Goal: Transaction & Acquisition: Purchase product/service

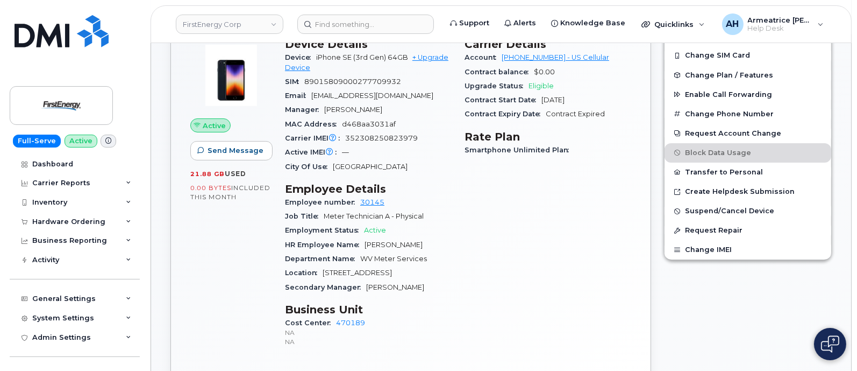
scroll to position [268, 0]
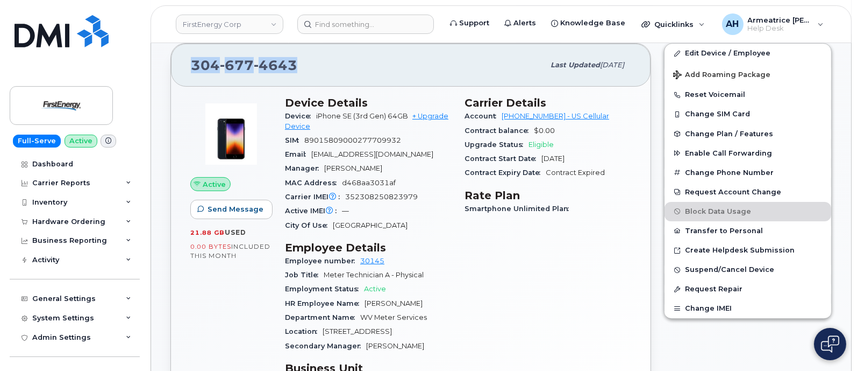
drag, startPoint x: 192, startPoint y: 63, endPoint x: 296, endPoint y: 63, distance: 104.4
click at [296, 63] on div "304 677 4643" at bounding box center [367, 65] width 353 height 23
copy span "304 677 4643"
click at [73, 222] on div "Hardware Ordering" at bounding box center [68, 221] width 73 height 9
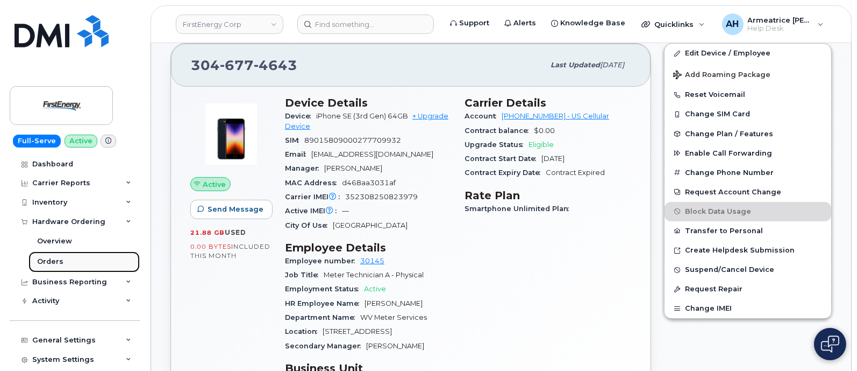
click at [77, 261] on link "Orders" at bounding box center [84, 261] width 111 height 20
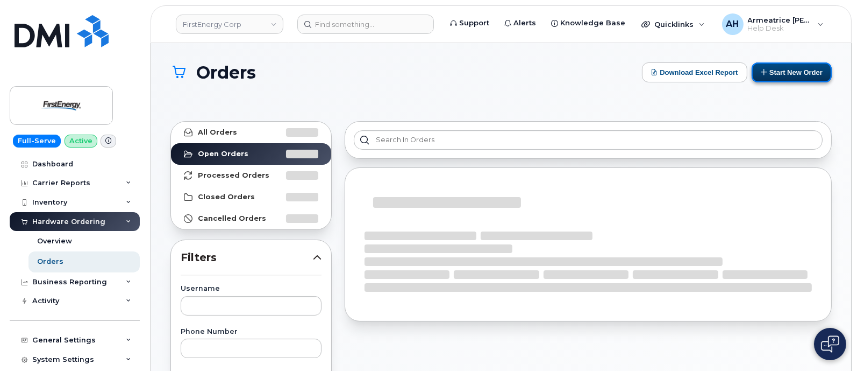
click at [781, 72] on button "Start New Order" at bounding box center [792, 72] width 80 height 20
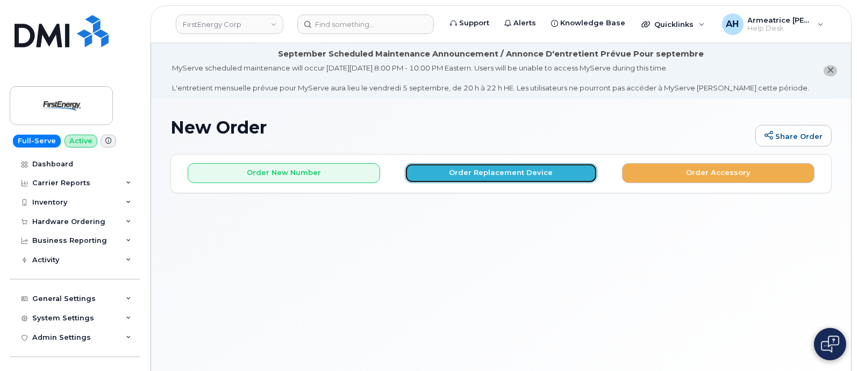
click at [491, 171] on button "Order Replacement Device" at bounding box center [501, 173] width 193 height 20
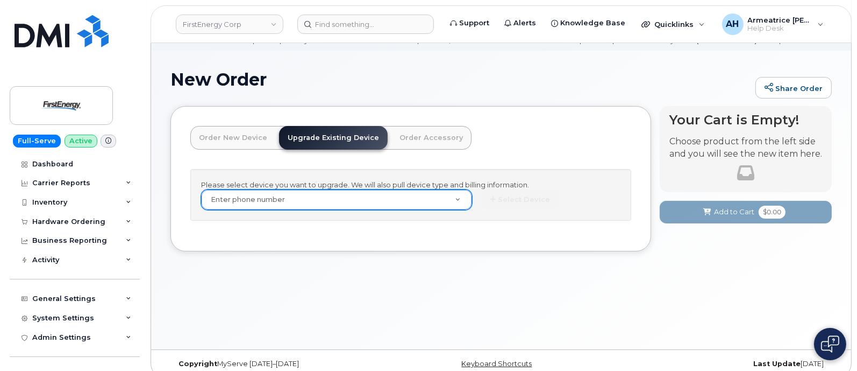
scroll to position [60, 0]
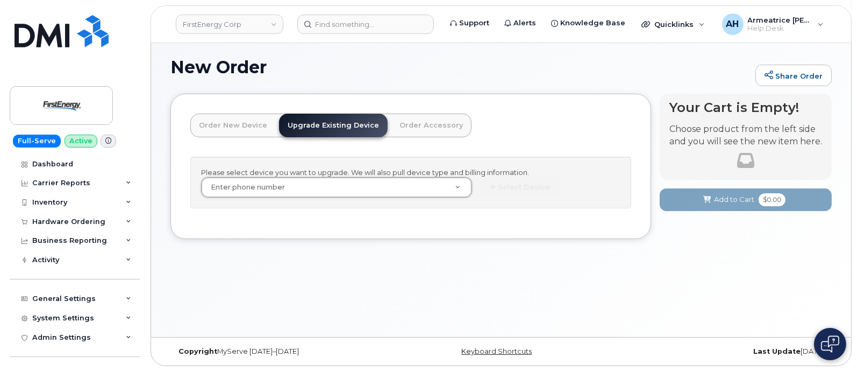
drag, startPoint x: 249, startPoint y: 184, endPoint x: 239, endPoint y: 188, distance: 9.9
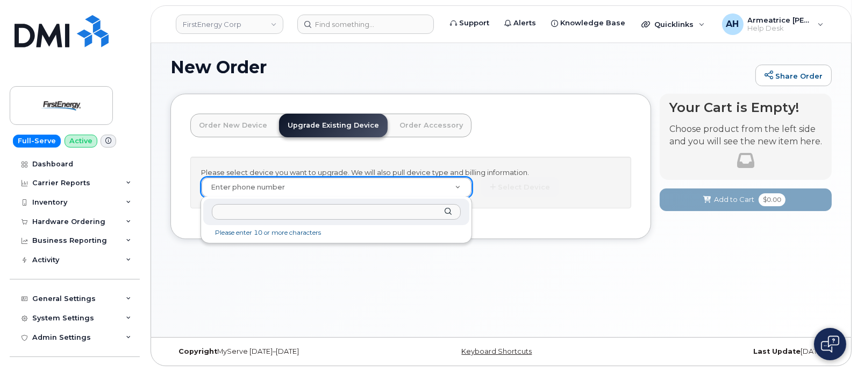
click at [241, 213] on input "text" at bounding box center [336, 212] width 249 height 16
paste input "3046774643"
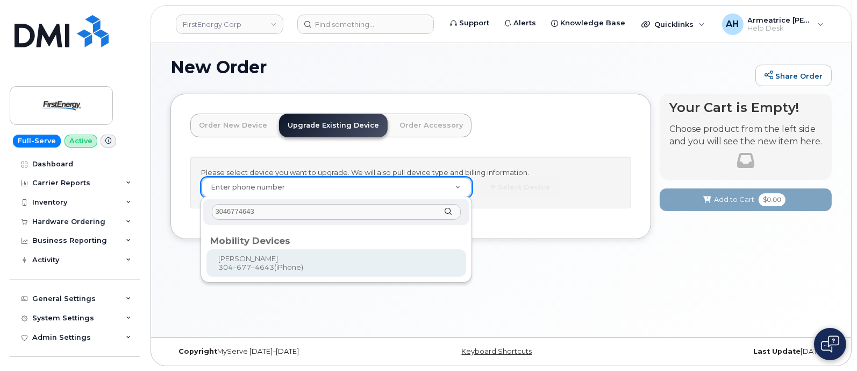
type input "3046774643"
type input "832503"
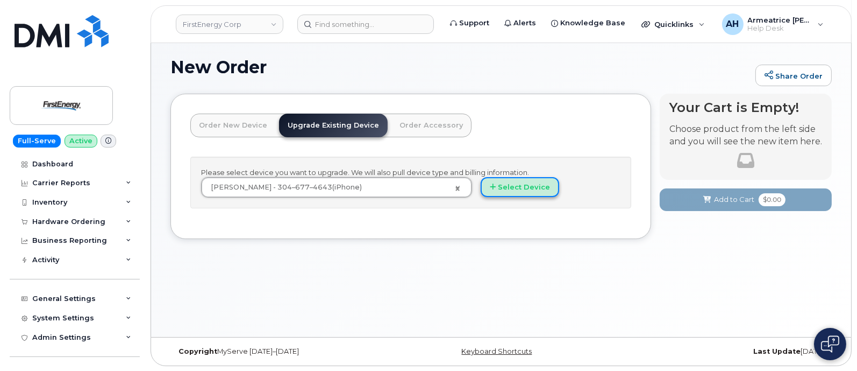
click at [512, 186] on button "Select Device" at bounding box center [520, 187] width 79 height 20
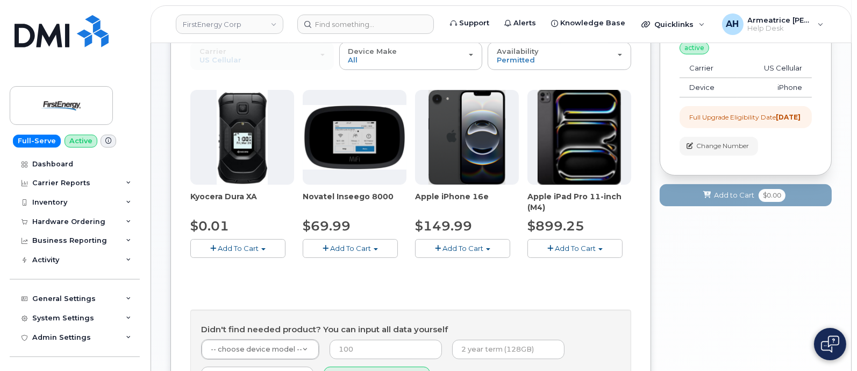
scroll to position [195, 0]
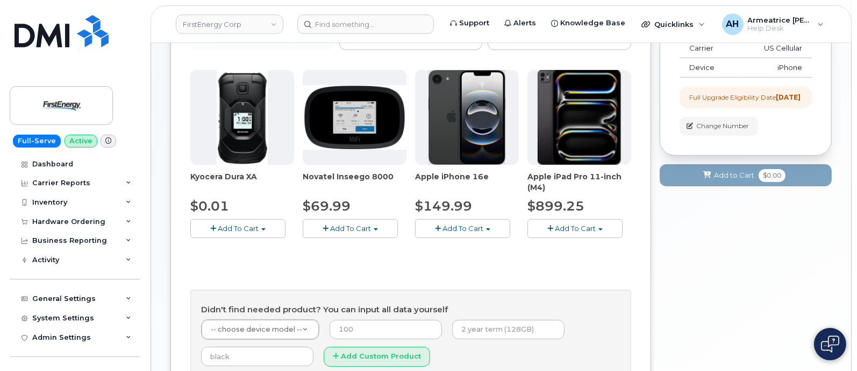
click at [471, 229] on span "Add To Cart" at bounding box center [463, 228] width 41 height 9
click at [503, 249] on link "$149.99 - 2 Year Upgrade" at bounding box center [475, 248] width 114 height 13
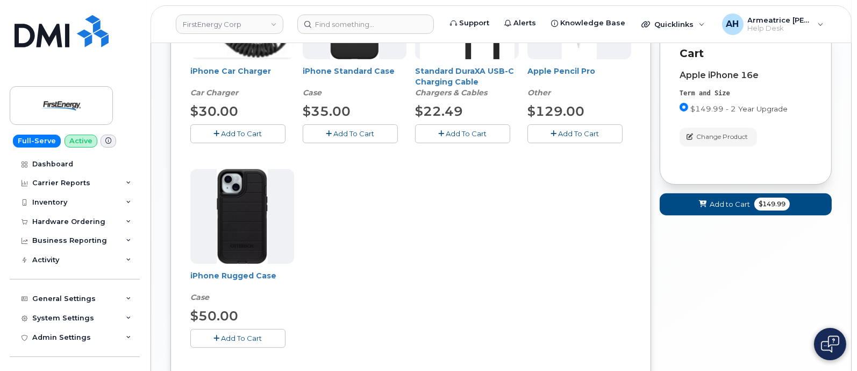
scroll to position [396, 0]
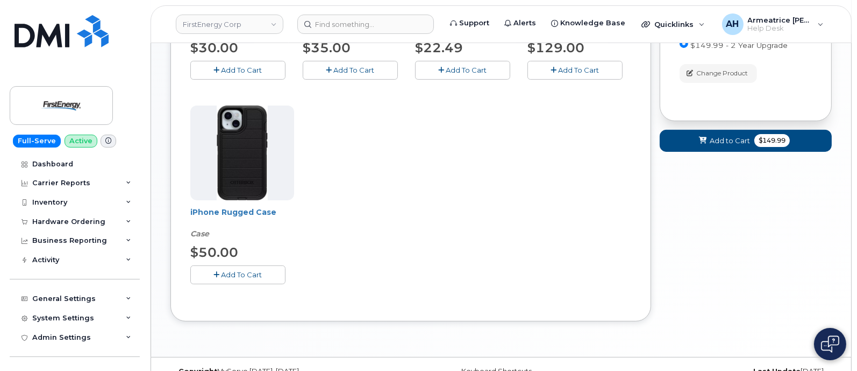
click at [272, 270] on button "Add To Cart" at bounding box center [237, 274] width 95 height 19
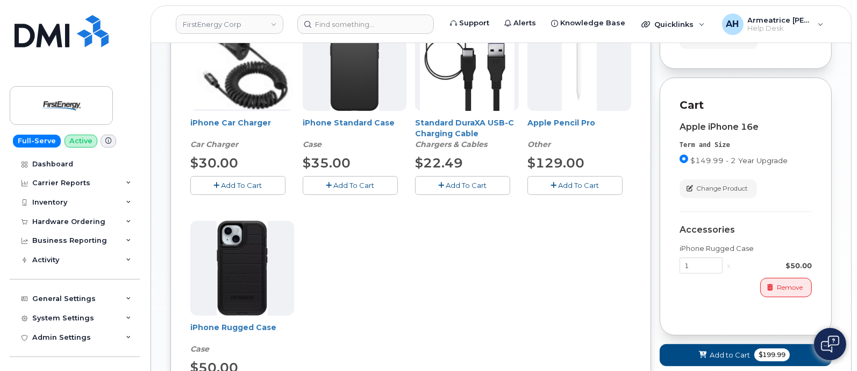
scroll to position [262, 0]
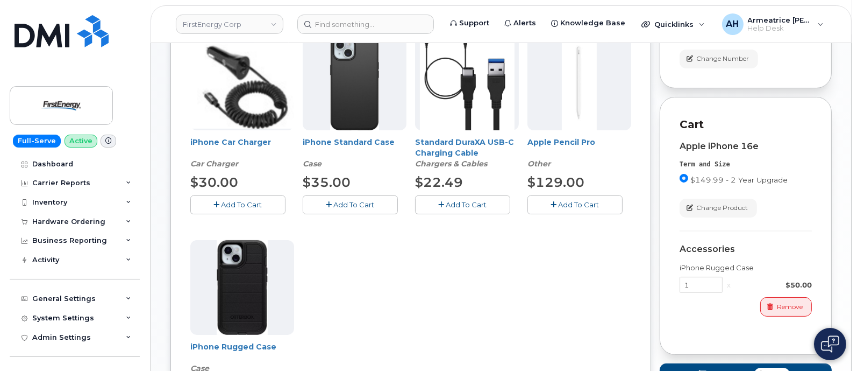
click at [452, 205] on span "Add To Cart" at bounding box center [466, 204] width 41 height 9
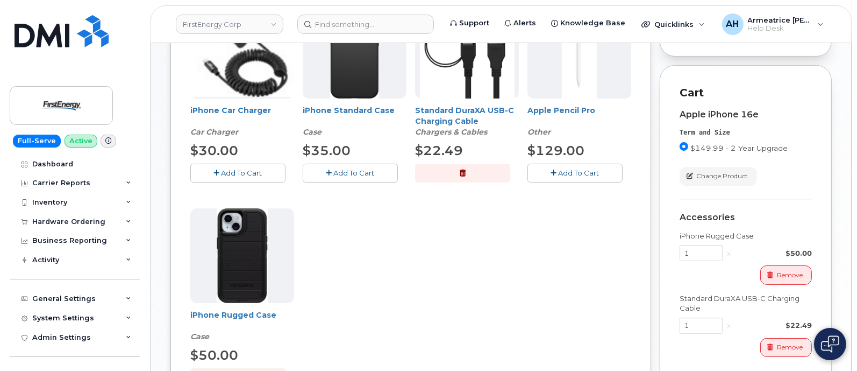
scroll to position [361, 0]
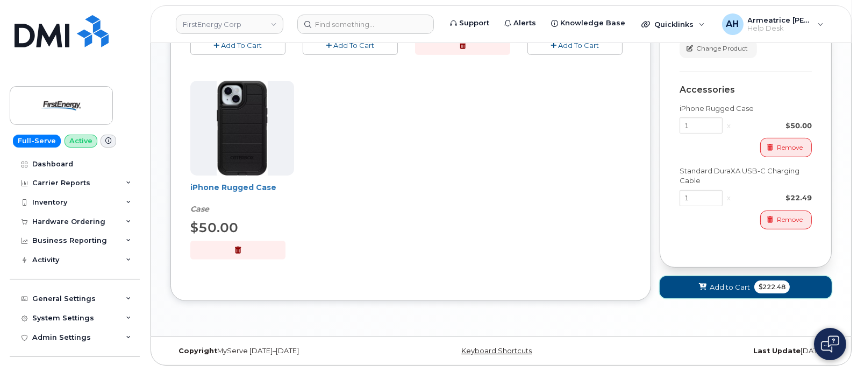
click at [718, 285] on span "Add to Cart" at bounding box center [730, 287] width 40 height 10
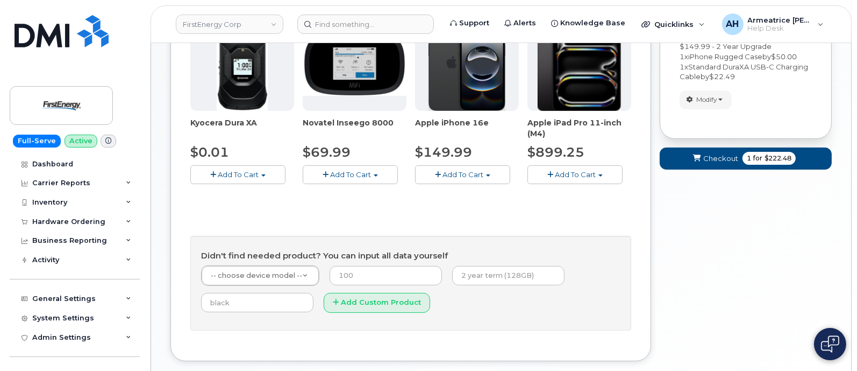
scroll to position [172, 0]
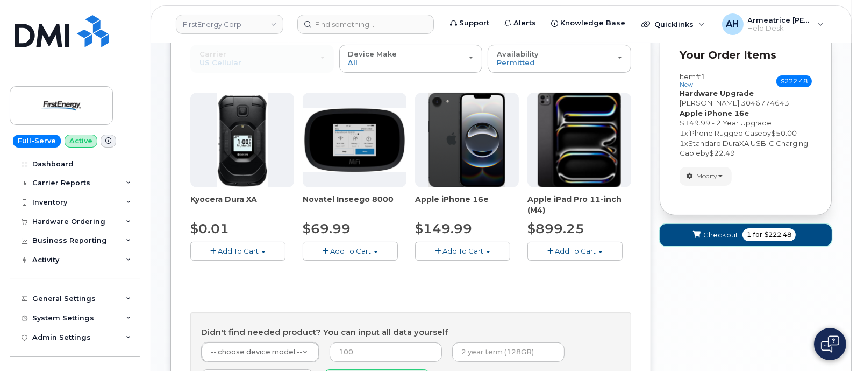
click at [703, 234] on button "Checkout 1 for $222.48" at bounding box center [746, 235] width 172 height 22
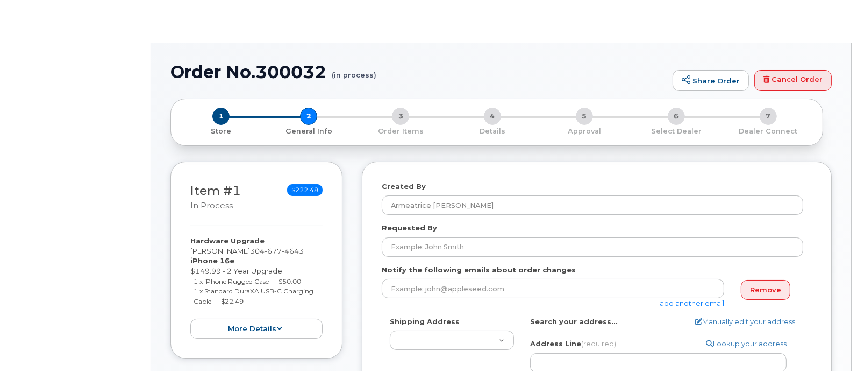
select select
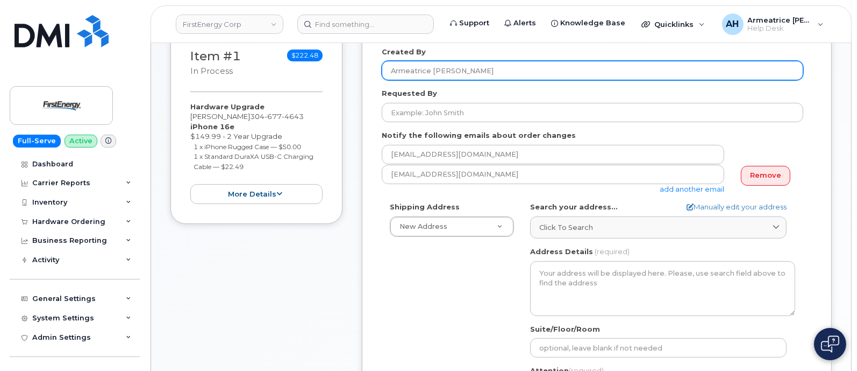
scroll to position [257, 0]
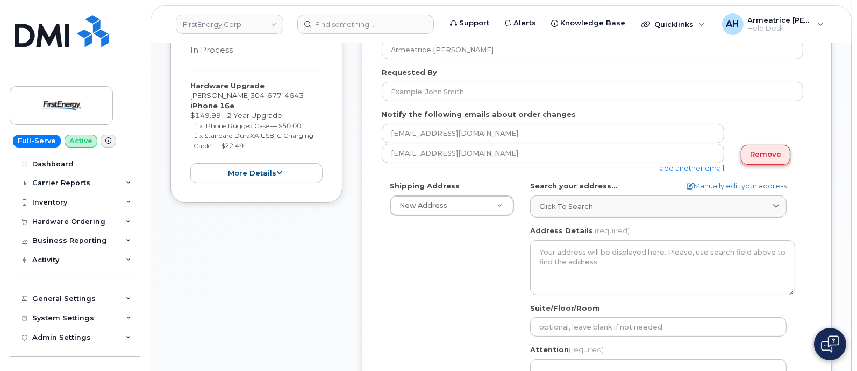
click at [762, 156] on link "Remove" at bounding box center [765, 155] width 49 height 20
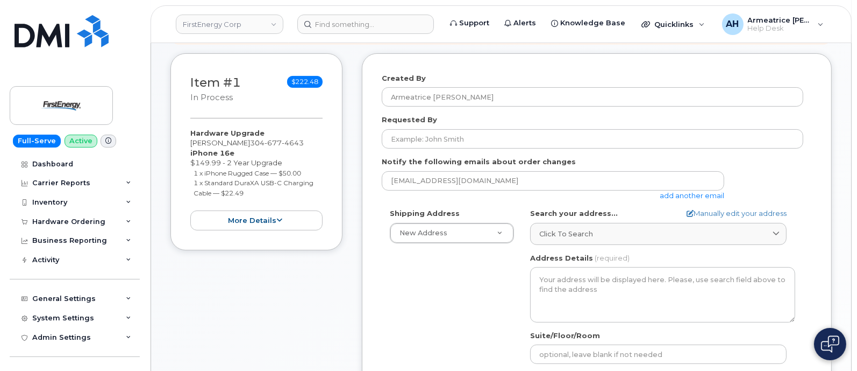
scroll to position [189, 0]
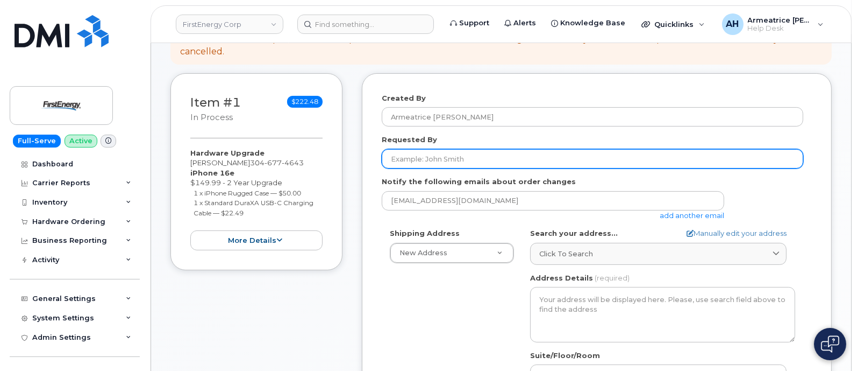
click at [462, 162] on input "Requested By" at bounding box center [593, 158] width 422 height 19
type input "p"
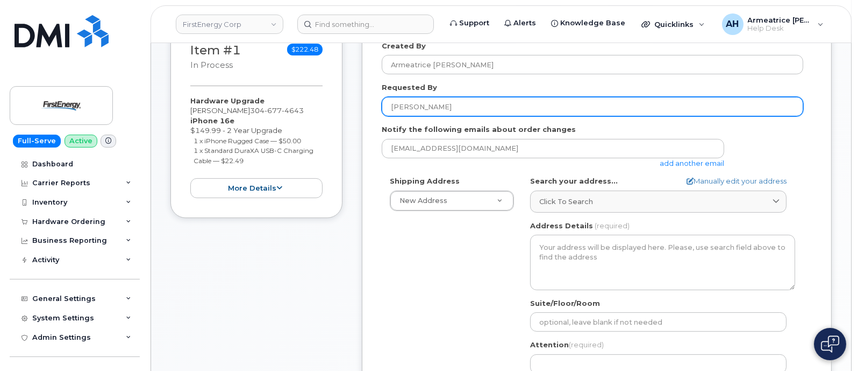
scroll to position [257, 0]
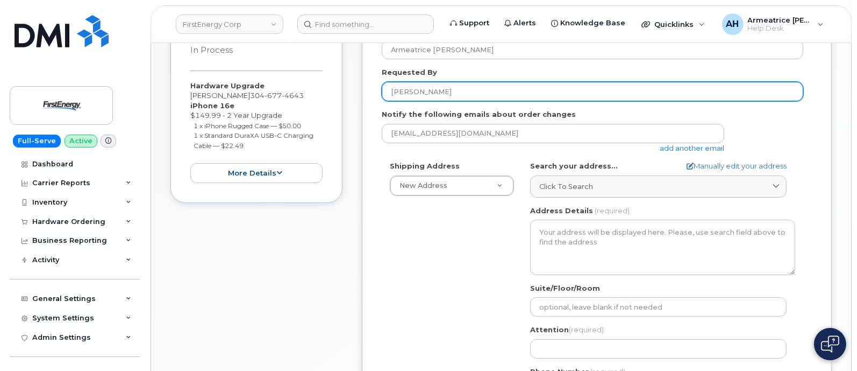
type input "[PERSON_NAME]"
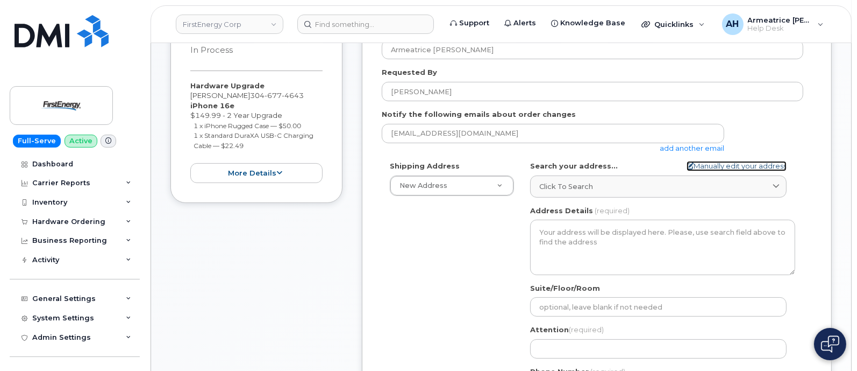
click at [724, 167] on link "Manually edit your address" at bounding box center [737, 166] width 100 height 10
select select
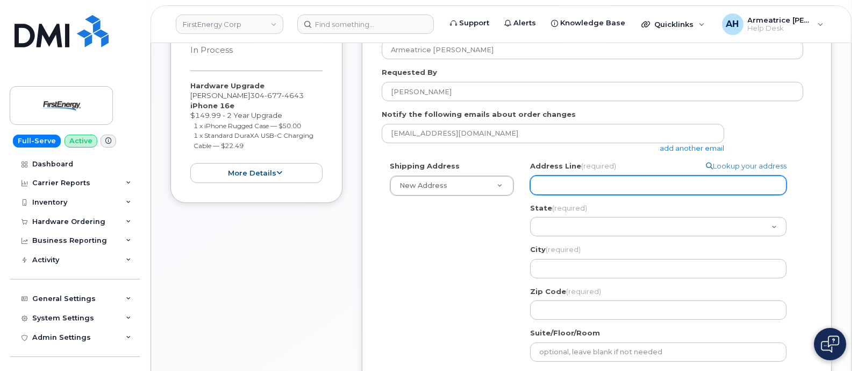
click at [575, 178] on input "Address Line (required)" at bounding box center [658, 184] width 257 height 19
select select
type input "3"
select select
type input "32"
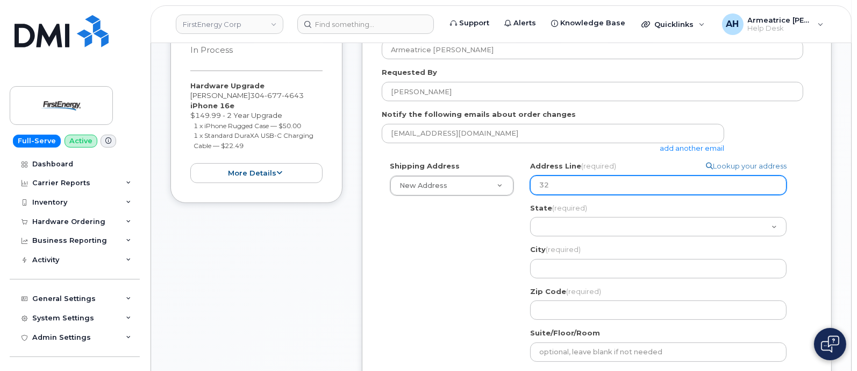
select select
type input "326"
select select
type input "326 M"
select select
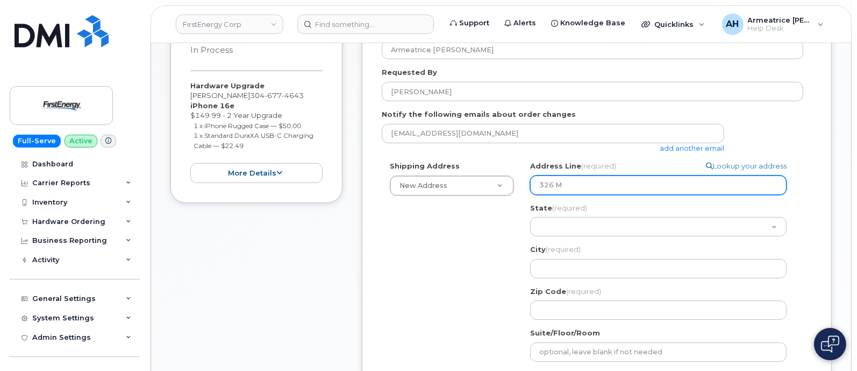
type input "326 Mi"
select select
type input "326 Mid"
select select
type input "326 Midd"
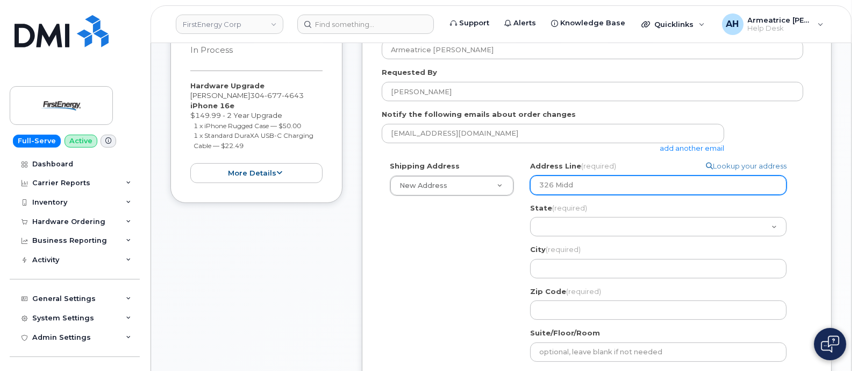
select select
type input "326 Middl"
select select
type input "326 Middle"
select select
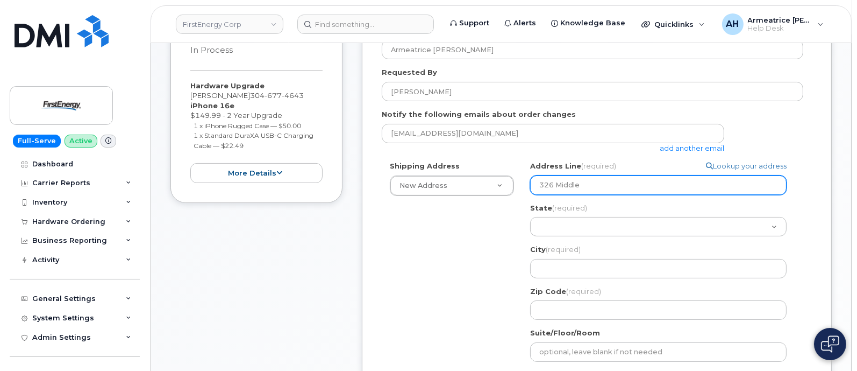
type input "326 Middlet"
select select
type input "326 Middleto"
select select
type input "326 Middletow"
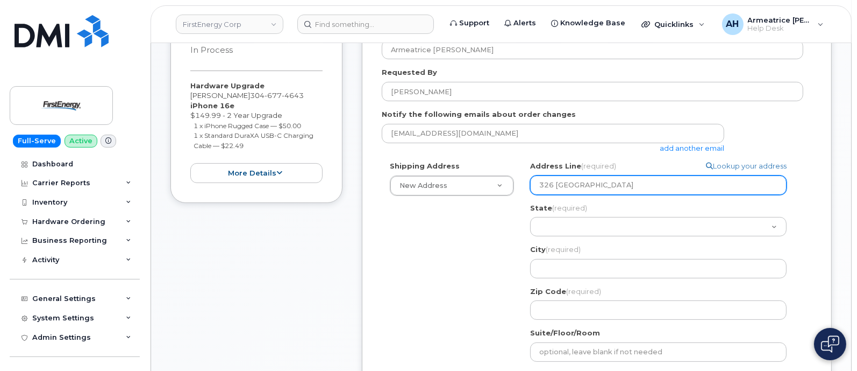
select select
type input "326 Middletown"
select select
type input "326 Middletown R"
select select
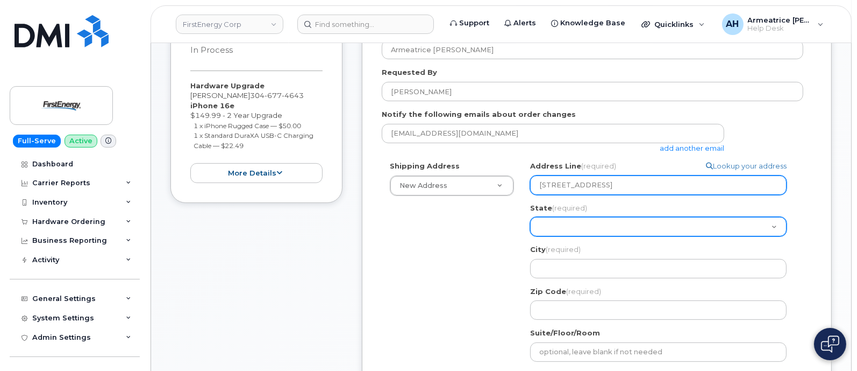
type input "326 Middletown Rd"
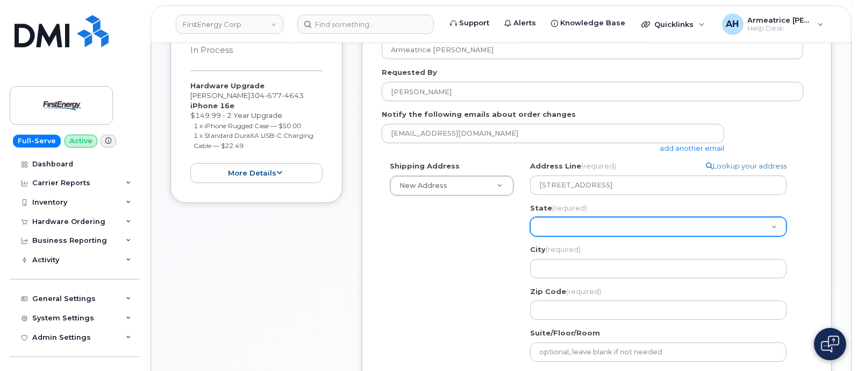
click at [569, 232] on select "Alabama Alaska American Samoa Arizona Arkansas California Colorado Connecticut …" at bounding box center [658, 226] width 257 height 19
select select "WV"
click at [530, 217] on select "Alabama Alaska American Samoa Arizona Arkansas California Colorado Connecticut …" at bounding box center [658, 226] width 257 height 19
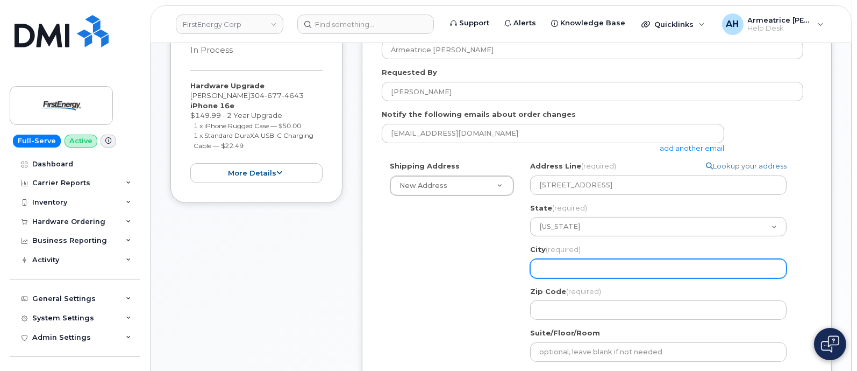
click at [573, 265] on input "City (required)" at bounding box center [658, 268] width 257 height 19
select select
type input "F"
select select
type input "Fa"
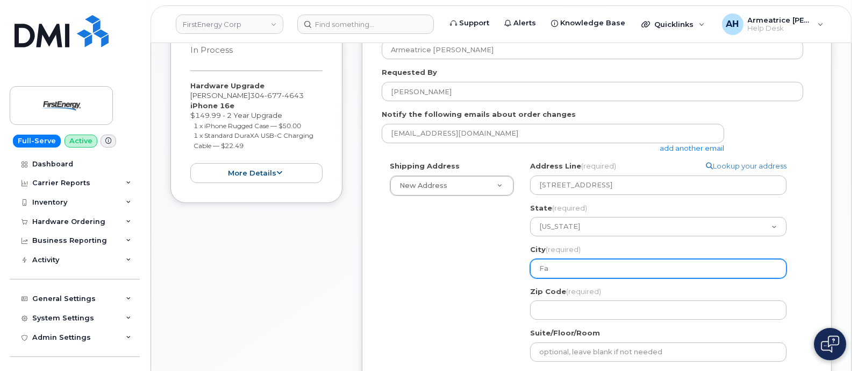
select select
type input "Fai"
select select
type input "Fair"
select select
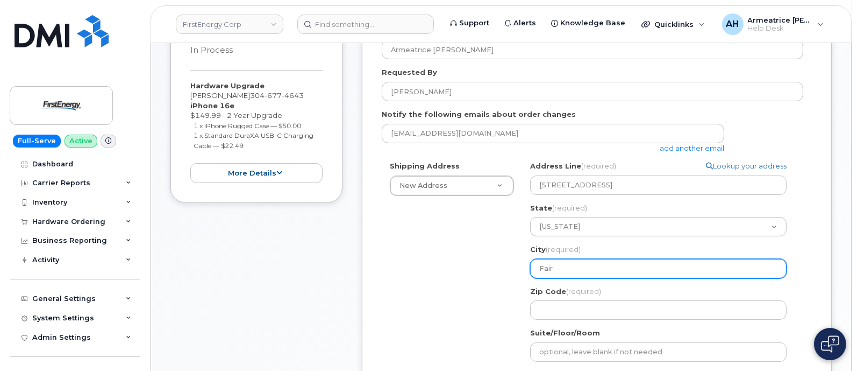
type input "Fairm"
select select
type input "Fairmo"
select select
type input "Fairmon"
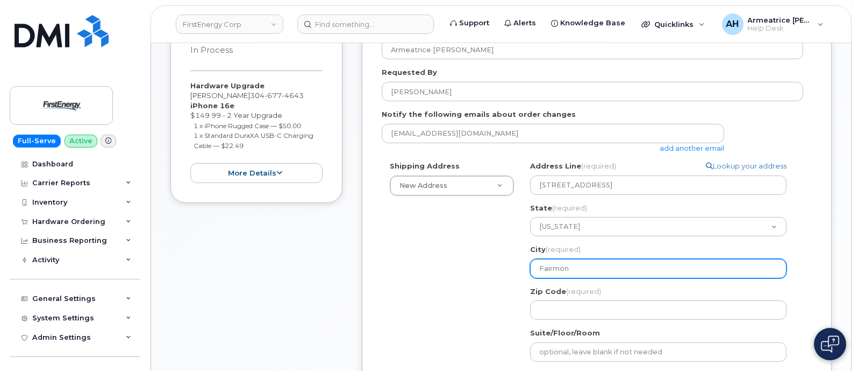
select select
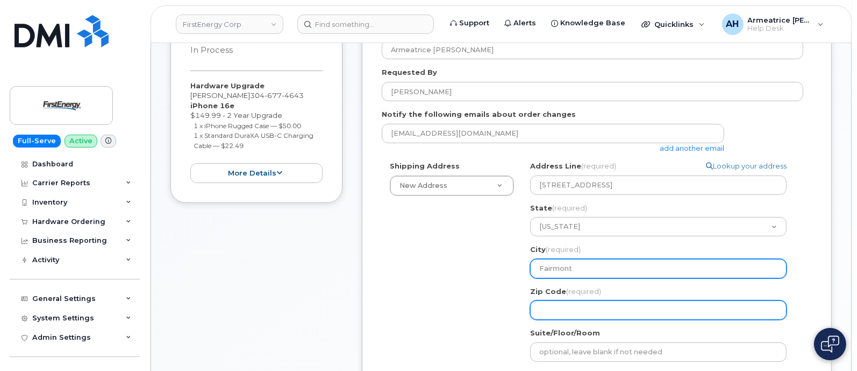
type input "Fairmont"
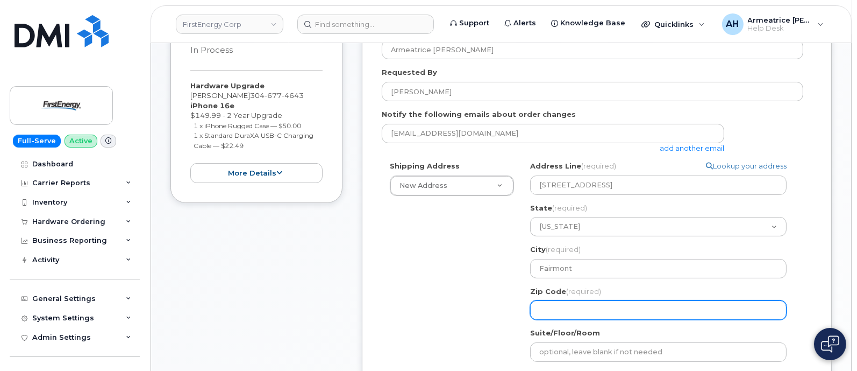
click at [584, 314] on input "Zip Code (required)" at bounding box center [658, 309] width 257 height 19
select select
type input "2"
select select
type input "26"
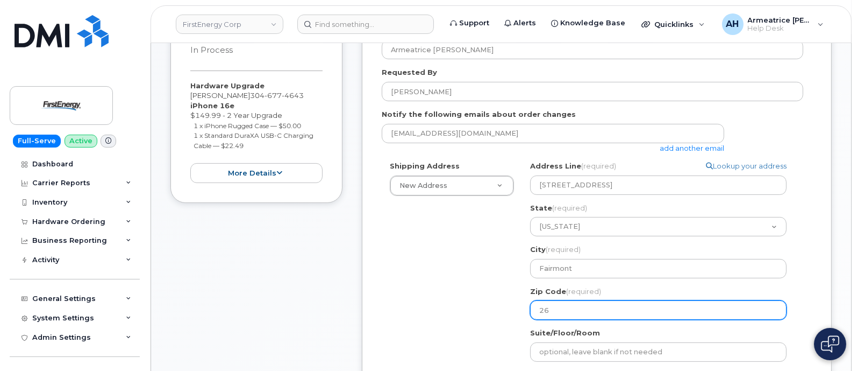
select select
type input "265"
select select
type input "2655"
select select
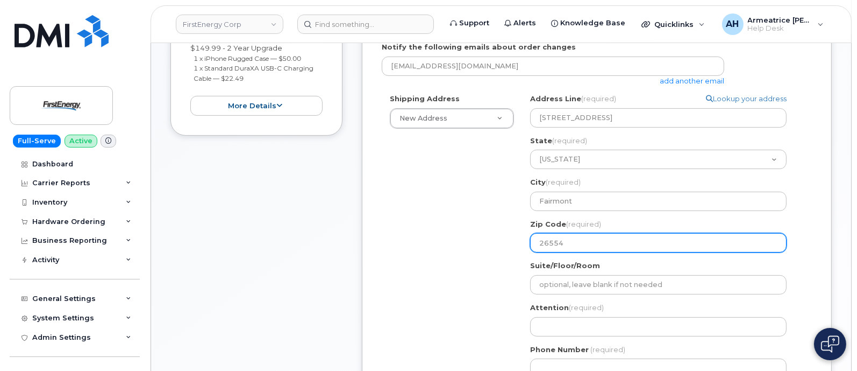
scroll to position [391, 0]
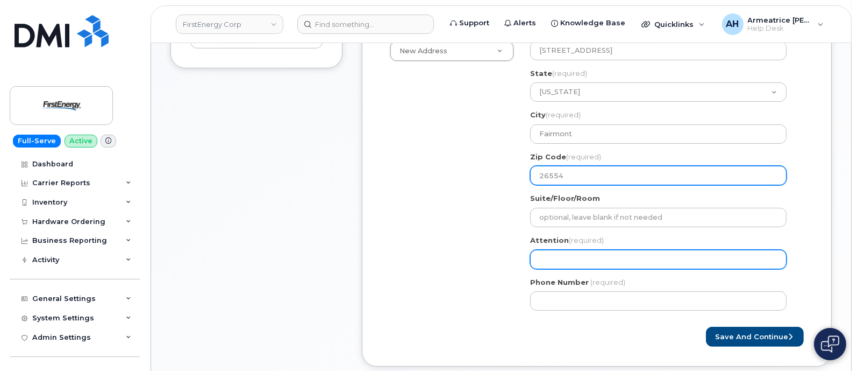
type input "26554"
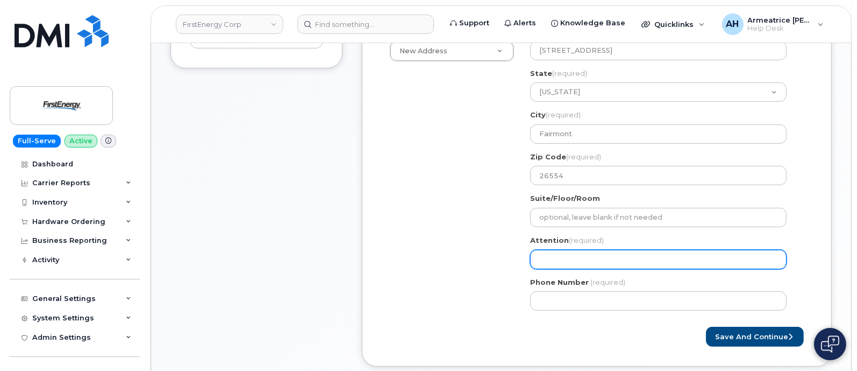
click at [576, 257] on input "Attention (required)" at bounding box center [658, 259] width 257 height 19
select select
type input "P"
select select
type input "Pa"
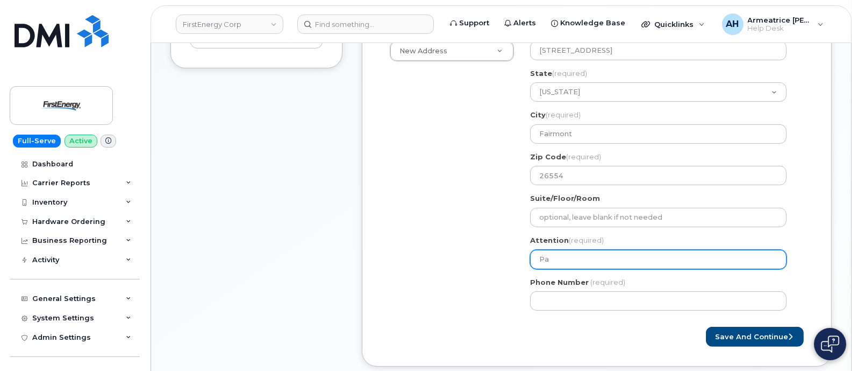
select select
type input "Pau"
select select
type input "Paul"
select select
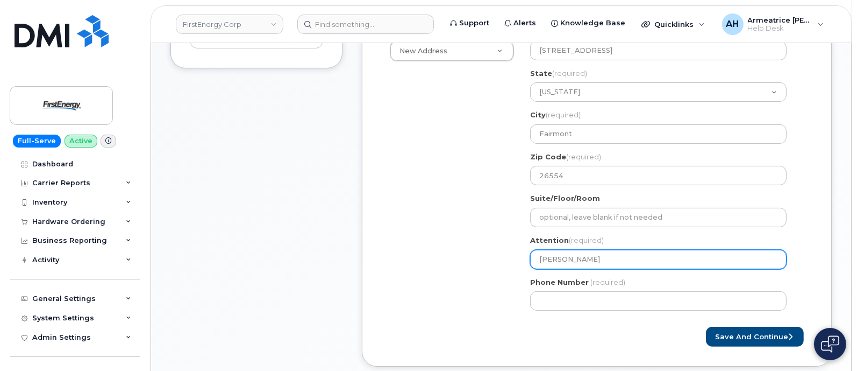
type input "Paul W"
select select
type input "Paul W M"
select select
type input "Paul W Mi"
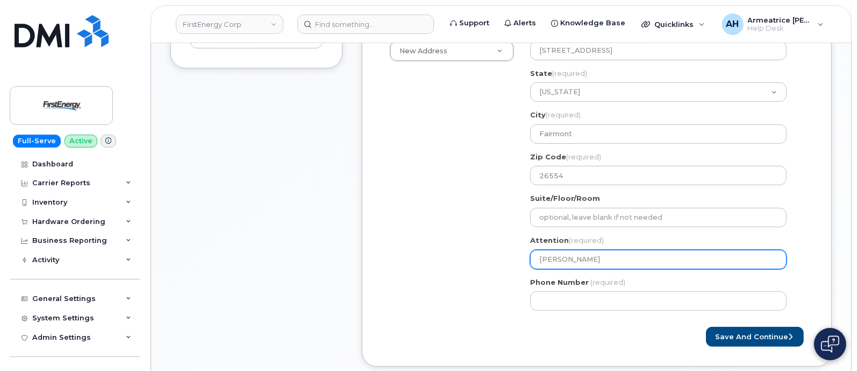
select select
type input "Paul W Mil"
select select
type input "Paul W Mill"
select select
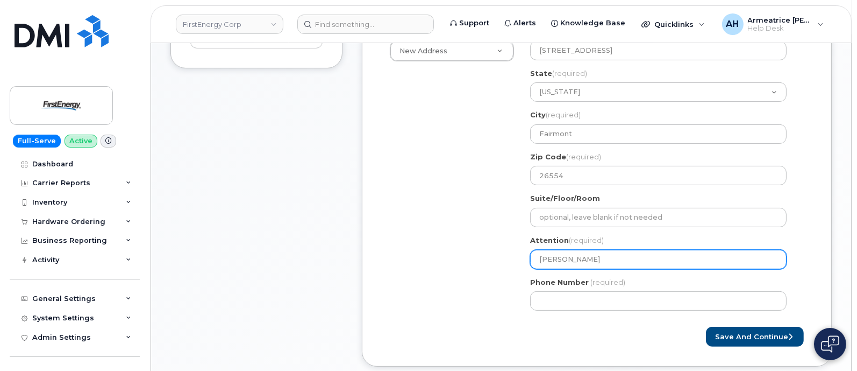
type input "Paul W Mille"
select select
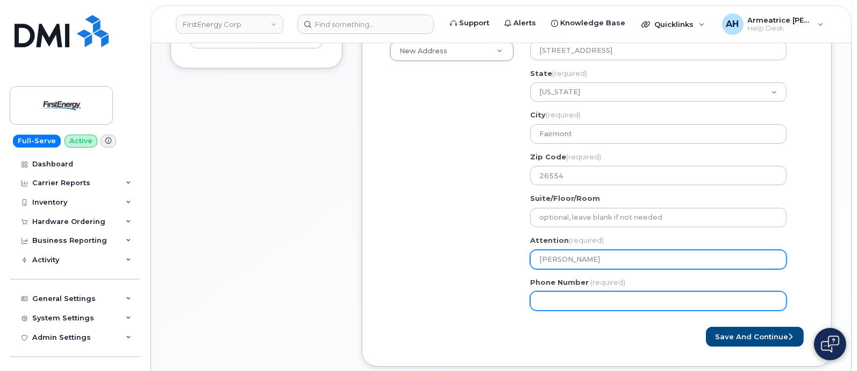
type input "[PERSON_NAME]"
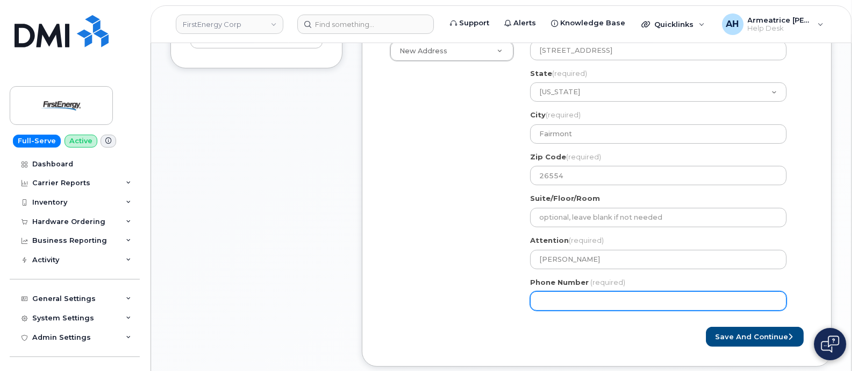
click at [581, 308] on input "Phone Number" at bounding box center [658, 300] width 257 height 19
type input "304"
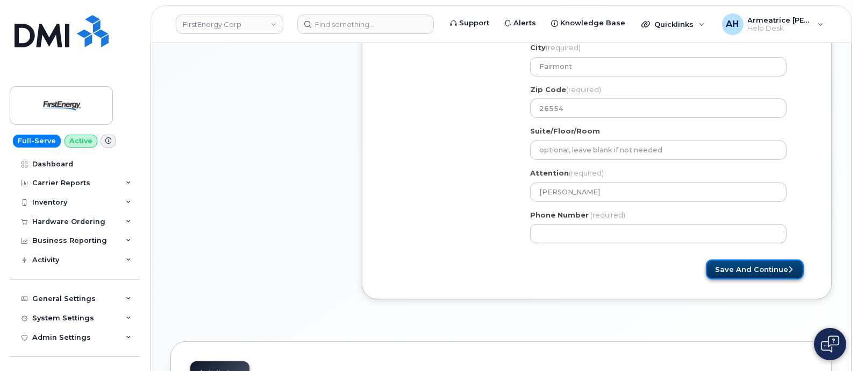
click at [745, 265] on button "Save and Continue" at bounding box center [755, 269] width 98 height 20
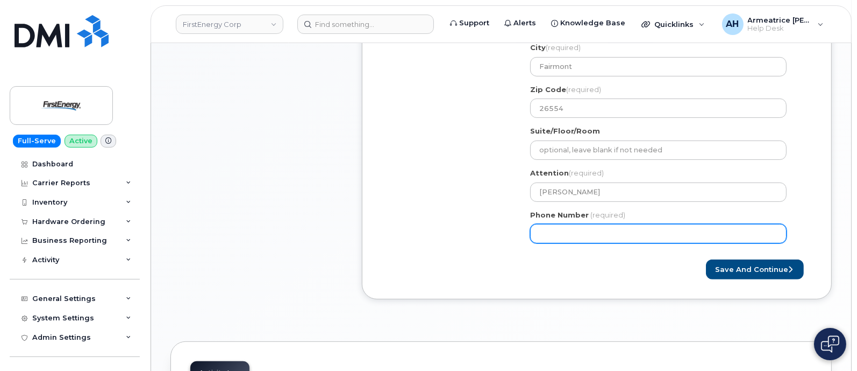
click at [576, 233] on input "Phone Number" at bounding box center [658, 233] width 257 height 19
select select
type input "3046774643"
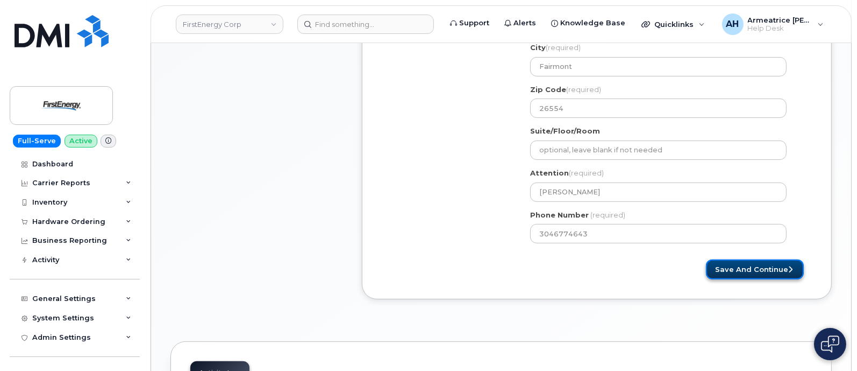
click at [750, 263] on button "Save and Continue" at bounding box center [755, 269] width 98 height 20
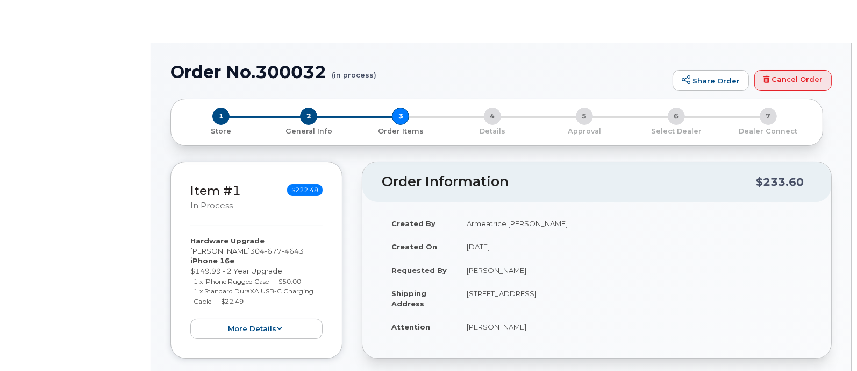
type input "[PERSON_NAME]"
select select "2068227"
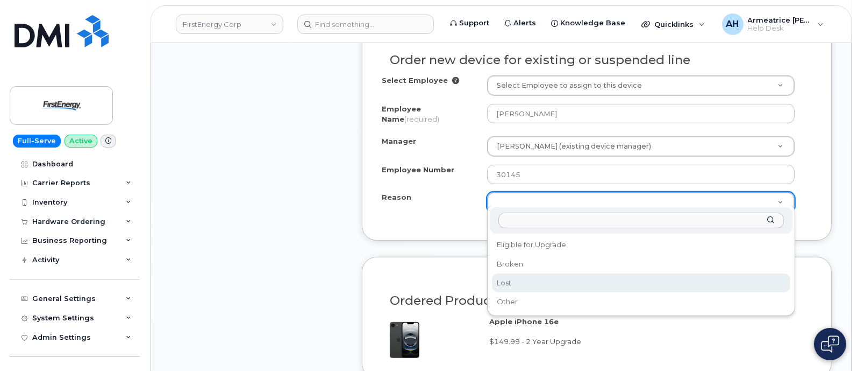
scroll to position [672, 0]
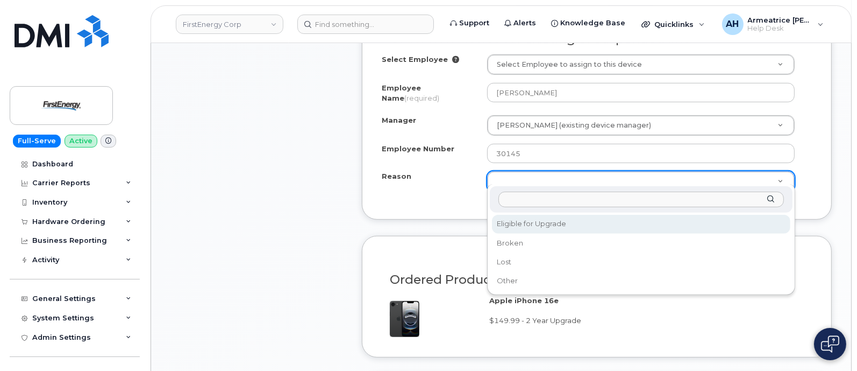
select select "eligible_for_upgrade"
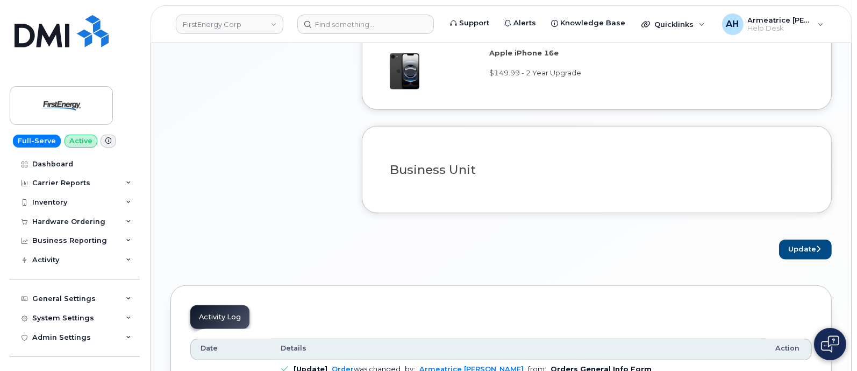
scroll to position [941, 0]
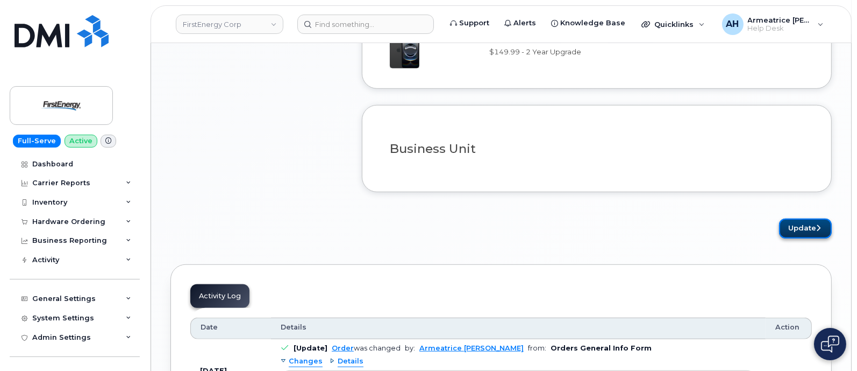
click at [809, 218] on button "Update" at bounding box center [805, 228] width 53 height 20
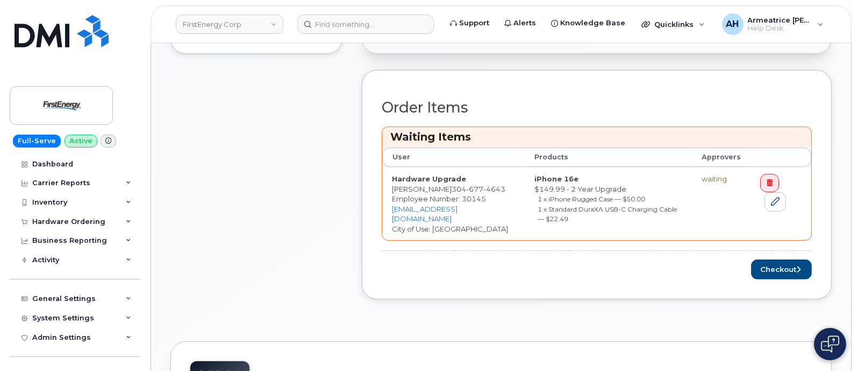
scroll to position [470, 0]
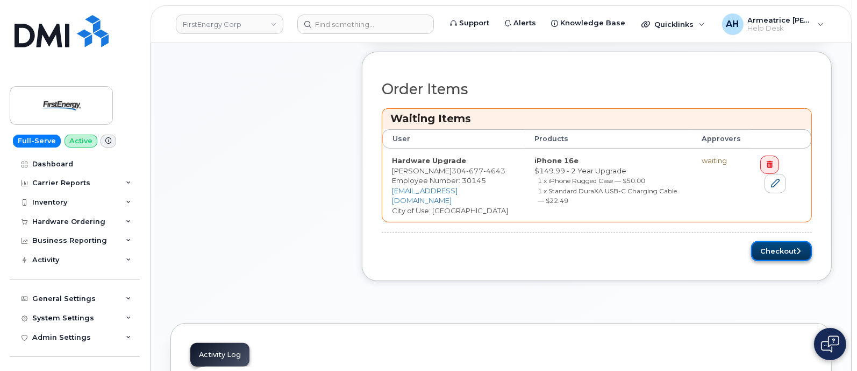
click at [764, 245] on button "Checkout" at bounding box center [781, 251] width 61 height 20
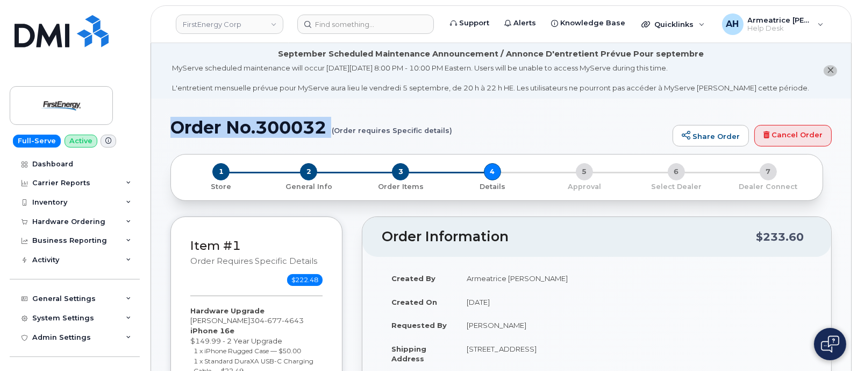
drag, startPoint x: 173, startPoint y: 130, endPoint x: 321, endPoint y: 138, distance: 148.1
click at [321, 138] on div "Order No.300032 (Order requires Specific details) Share Order Cancel Order" at bounding box center [502, 136] width 662 height 36
copy h1 "Order No.300032"
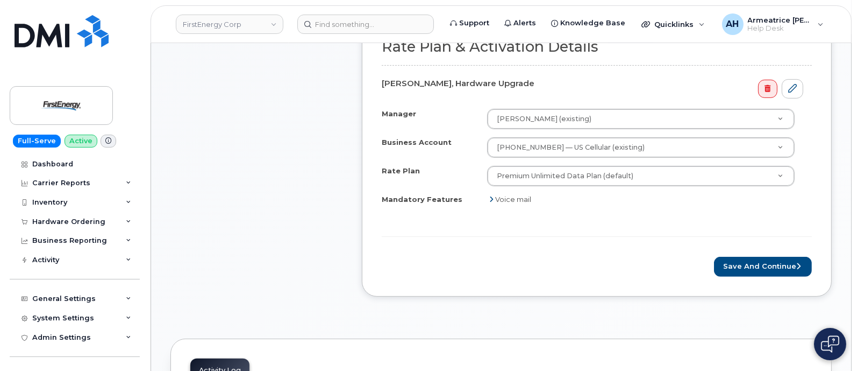
scroll to position [470, 0]
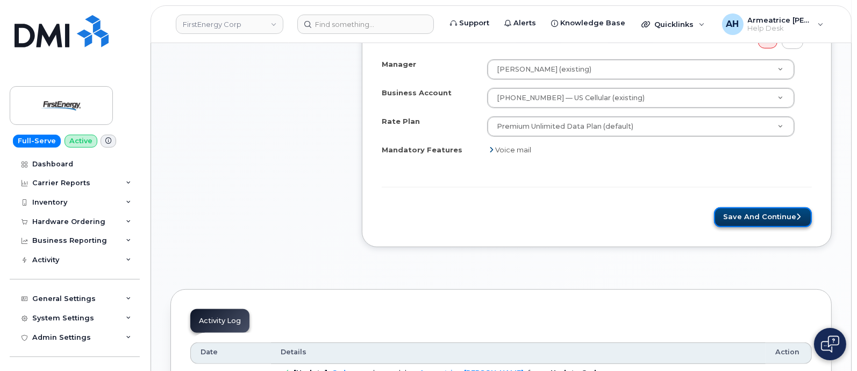
click at [737, 213] on button "Save and Continue" at bounding box center [763, 217] width 98 height 20
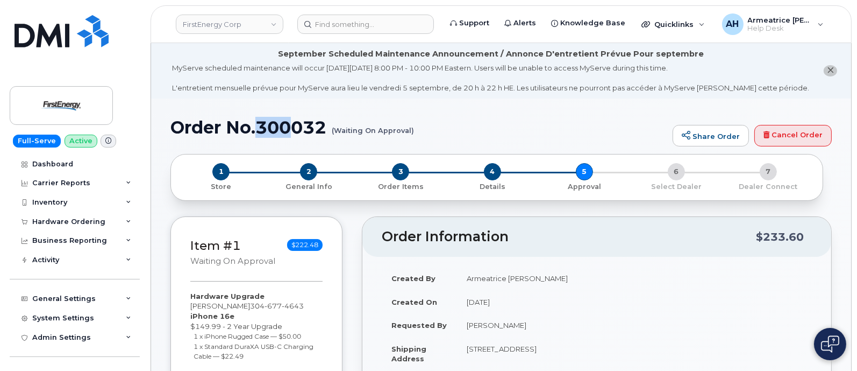
drag, startPoint x: 258, startPoint y: 125, endPoint x: 290, endPoint y: 127, distance: 31.8
click at [290, 127] on h1 "Order No.300032 (Waiting On Approval)" at bounding box center [419, 127] width 497 height 19
drag, startPoint x: 176, startPoint y: 126, endPoint x: 327, endPoint y: 130, distance: 150.1
click at [327, 130] on h1 "Order No.300032 (Waiting On Approval)" at bounding box center [419, 127] width 497 height 19
copy h1 "Order No.300032"
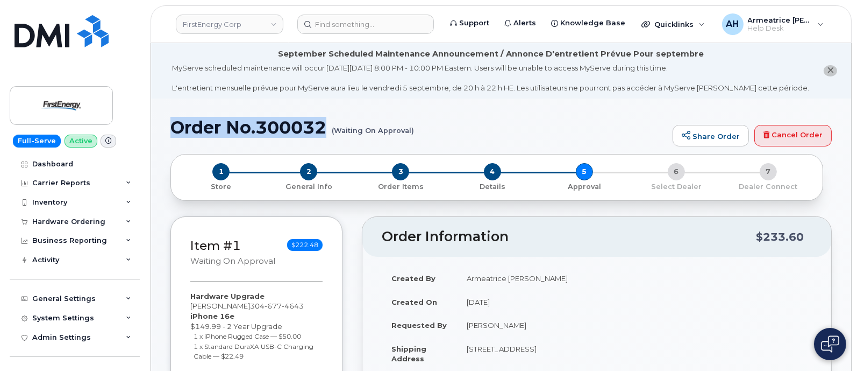
copy h1 "Order No.300032"
